Goal: Find specific page/section: Find specific page/section

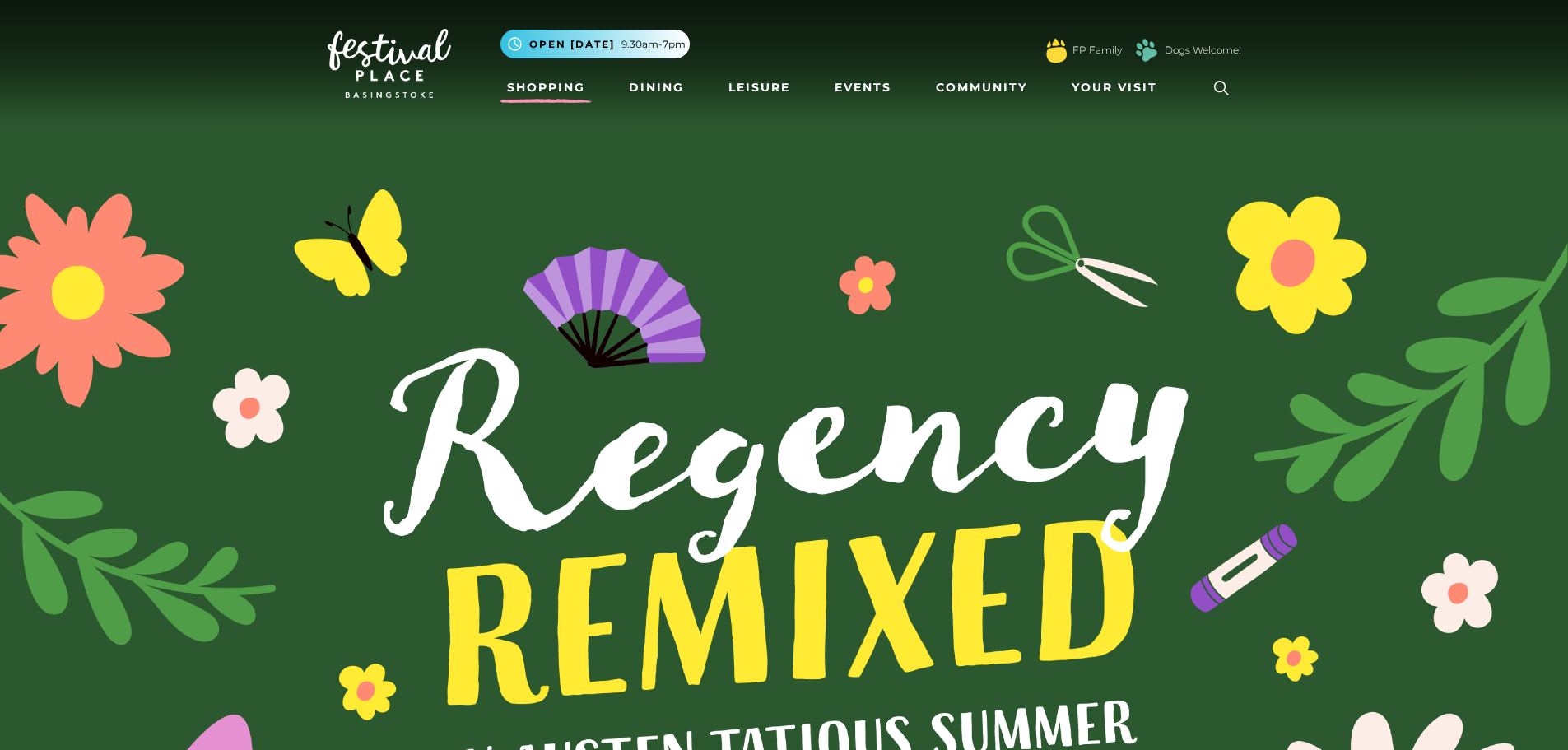
click at [558, 82] on link "Shopping" at bounding box center [546, 87] width 92 height 30
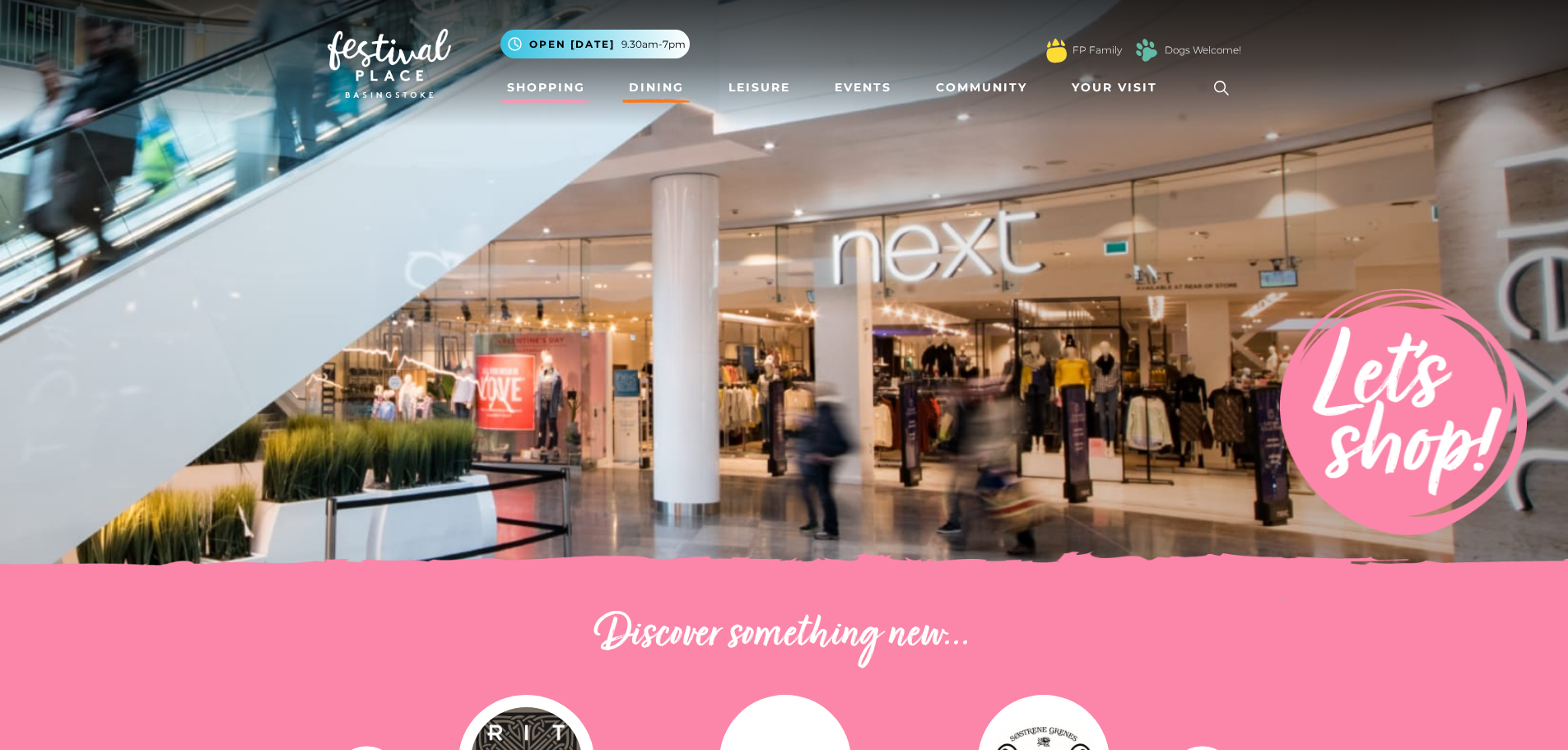
click at [627, 96] on link "Dining" at bounding box center [656, 87] width 68 height 30
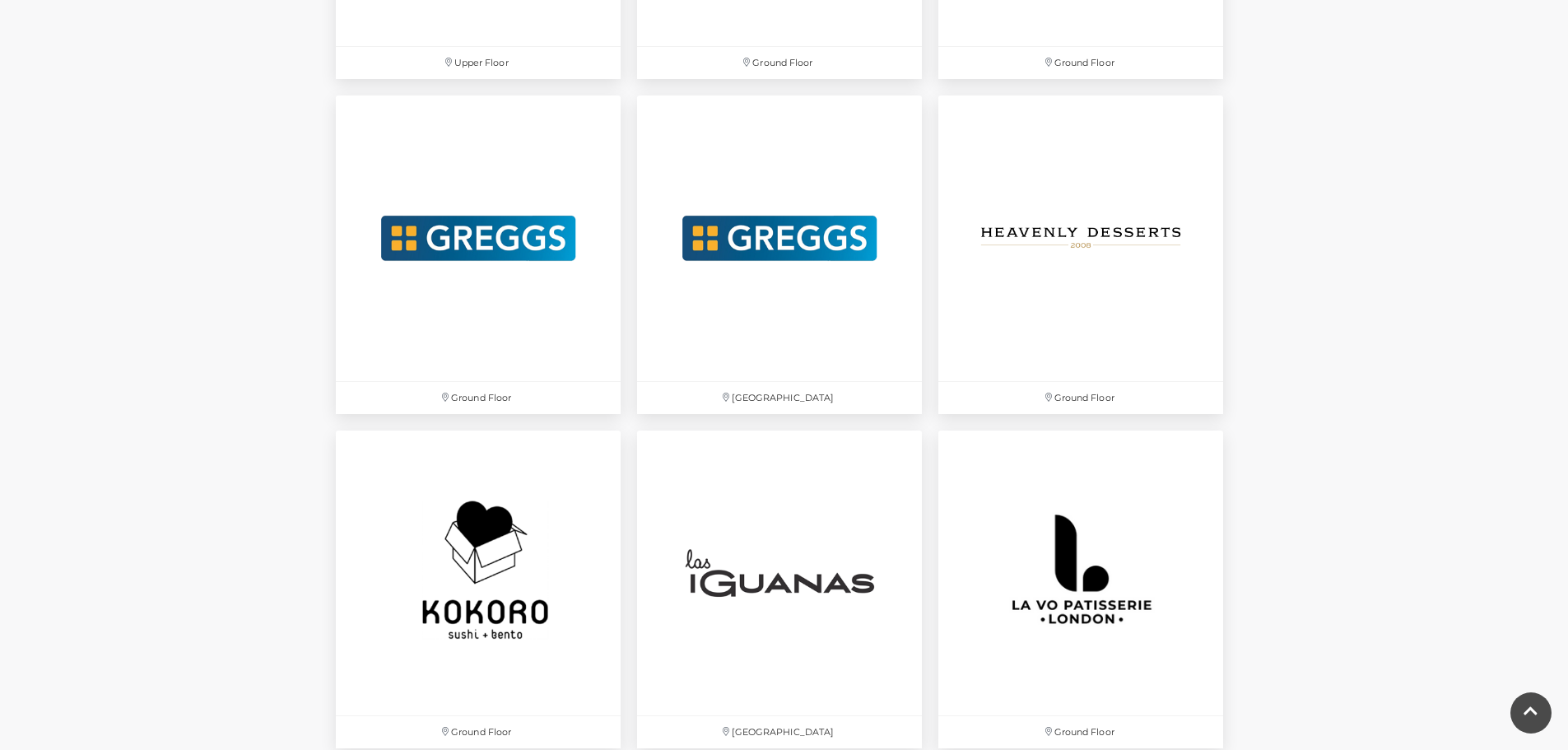
scroll to position [3332, 0]
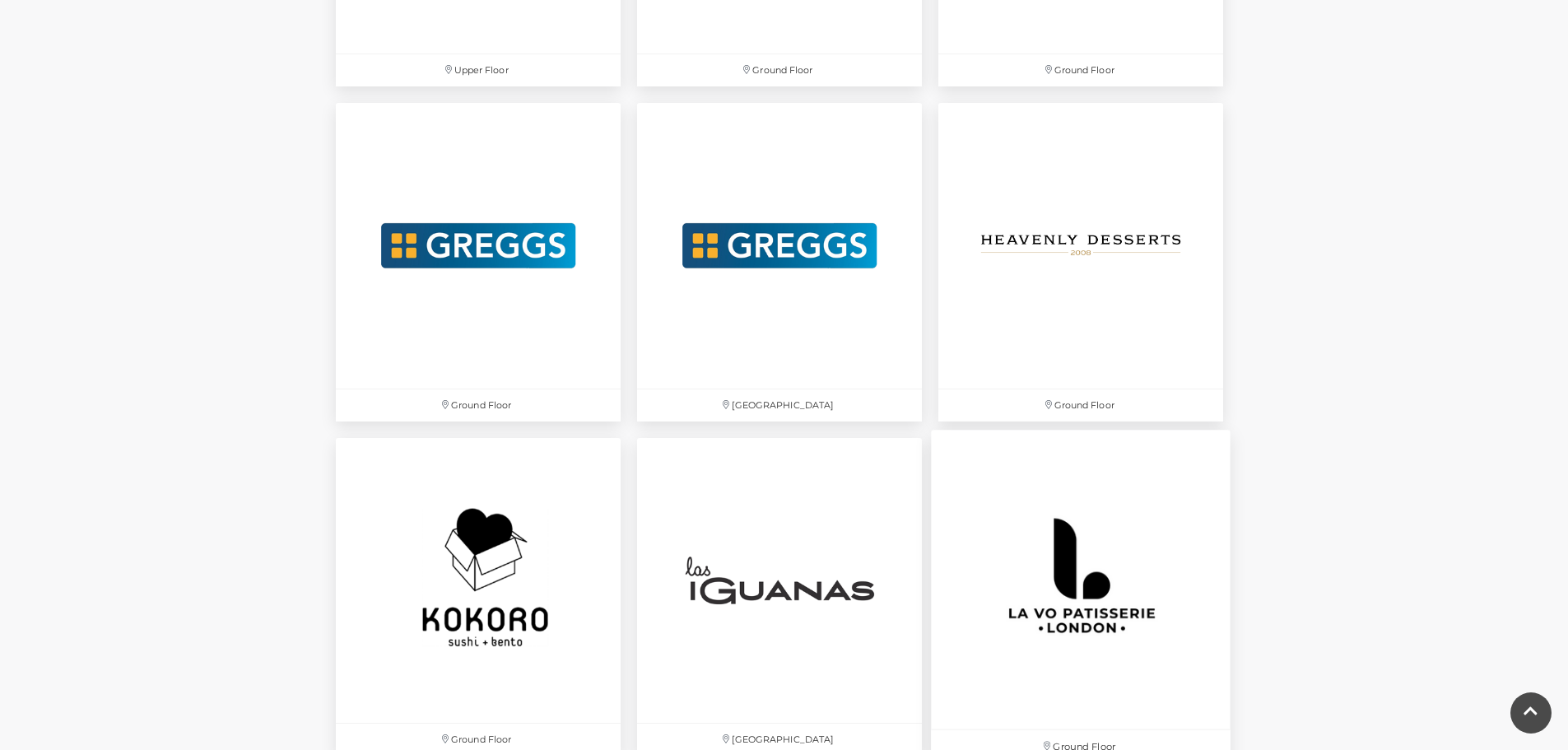
click at [1068, 560] on img at bounding box center [1080, 579] width 300 height 300
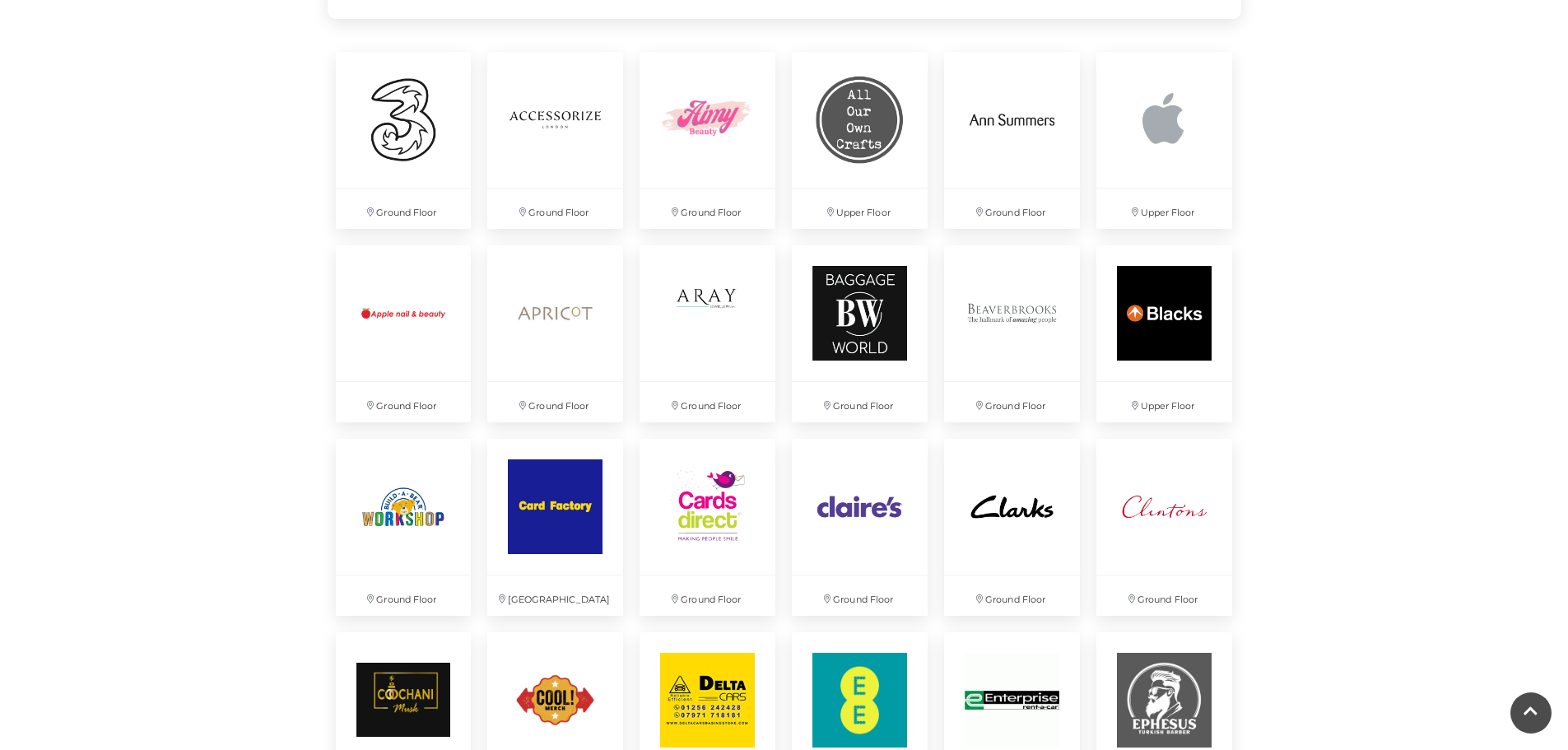
scroll to position [1185, 0]
